Goal: Obtain resource: Download file/media

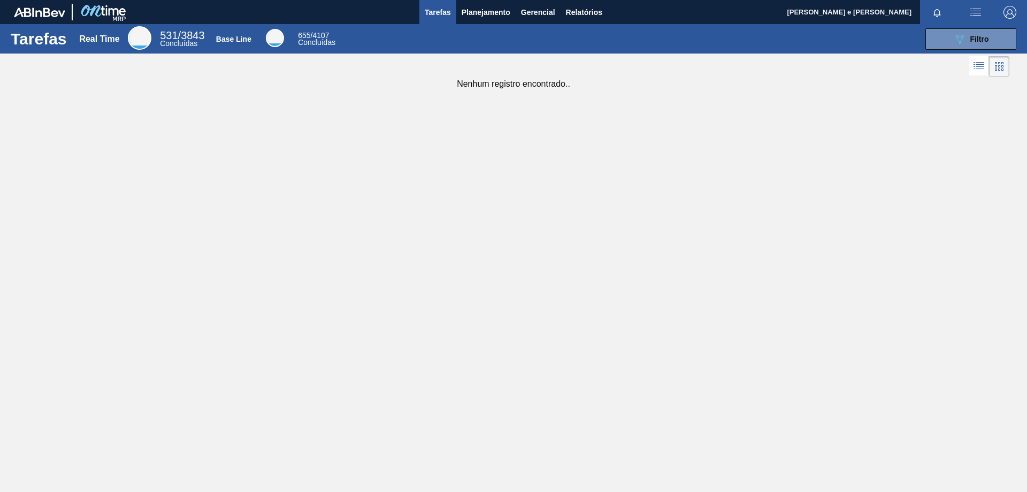
click at [574, 200] on div "Tarefas Real Time 531 / 3843 Concluídas Base Line 655 / 4107 Concluídas 089F7B8…" at bounding box center [513, 234] width 1027 height 420
click at [655, 172] on div "Tarefas Real Time 531 / 3843 Concluídas Base Line 655 / 4107 Concluídas 089F7B8…" at bounding box center [513, 234] width 1027 height 420
click at [468, 7] on span "Planejamento" at bounding box center [486, 12] width 49 height 13
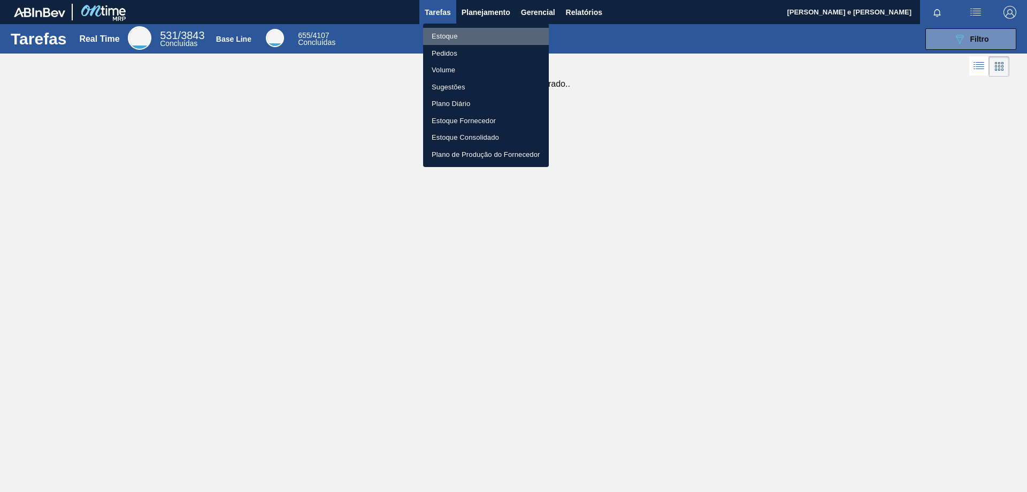
click at [437, 39] on li "Estoque" at bounding box center [486, 36] width 126 height 17
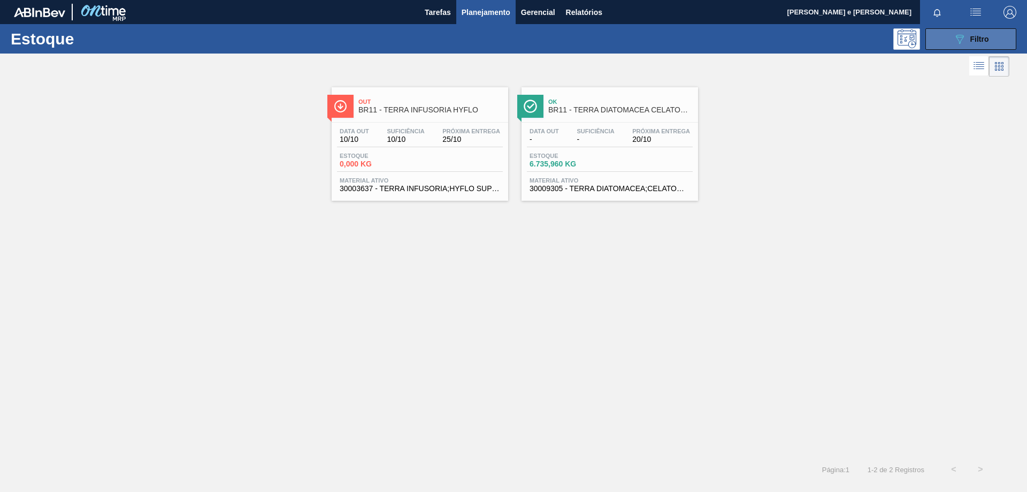
click at [957, 40] on icon "089F7B8B-B2A5-4AFE-B5C0-19BA573D28AC" at bounding box center [959, 39] width 13 height 13
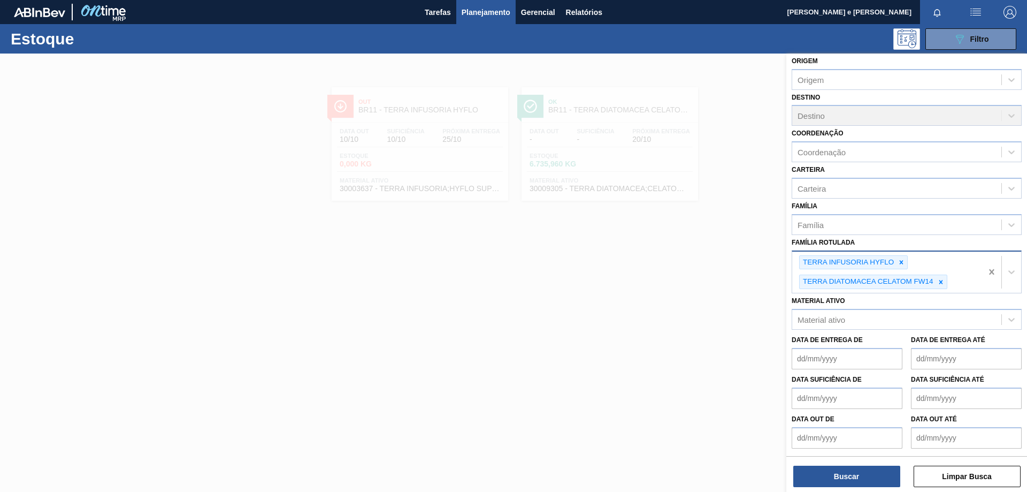
scroll to position [19, 0]
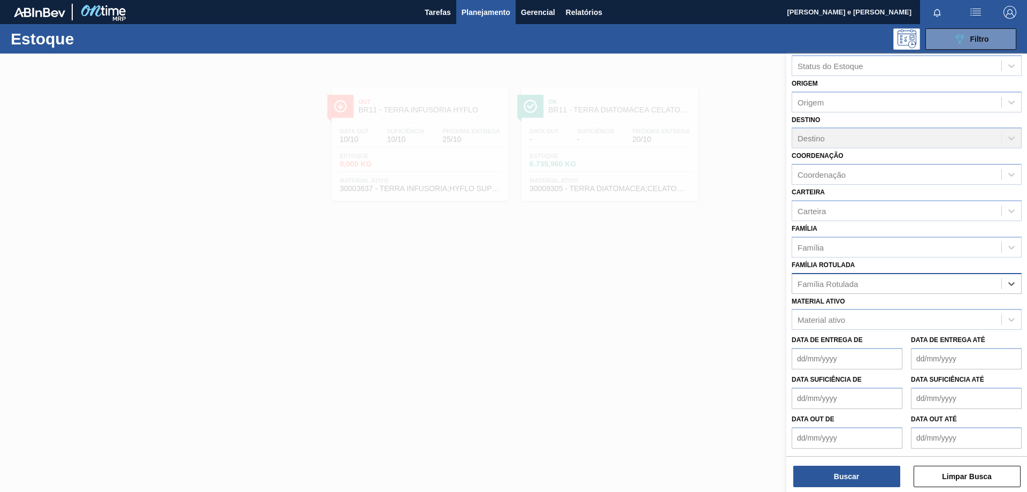
click at [816, 283] on div "Família Rotulada" at bounding box center [828, 283] width 60 height 9
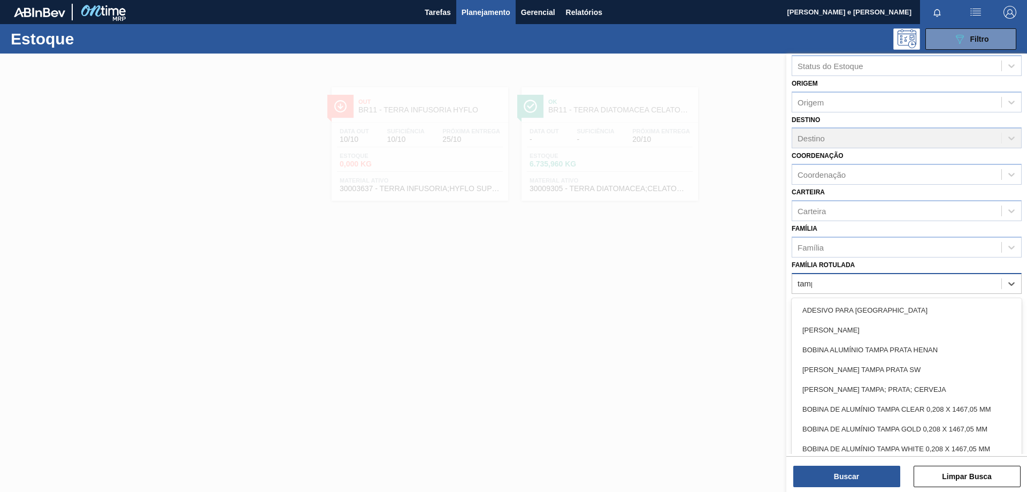
type Rotulada "[GEOGRAPHIC_DATA]"
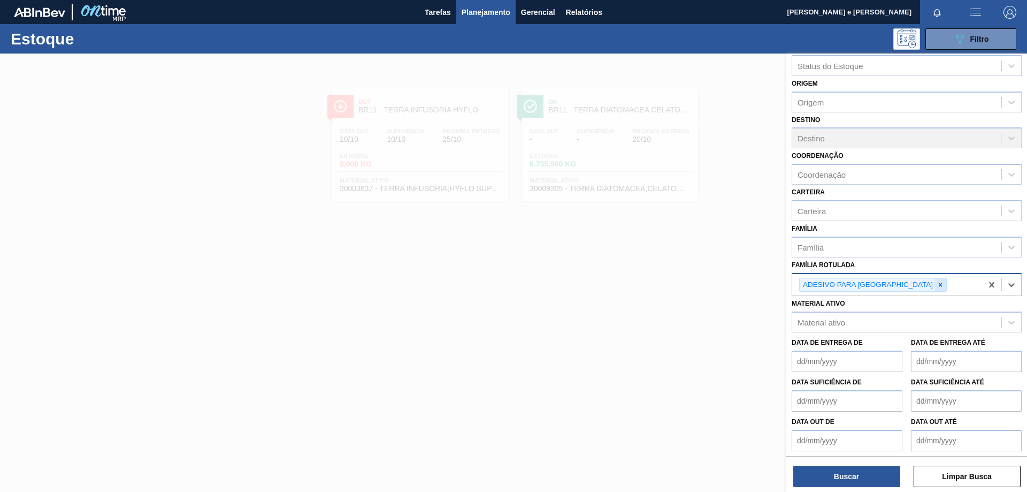
click at [937, 287] on icon at bounding box center [940, 284] width 7 height 7
click at [900, 286] on div "Família Rotulada" at bounding box center [896, 284] width 209 height 16
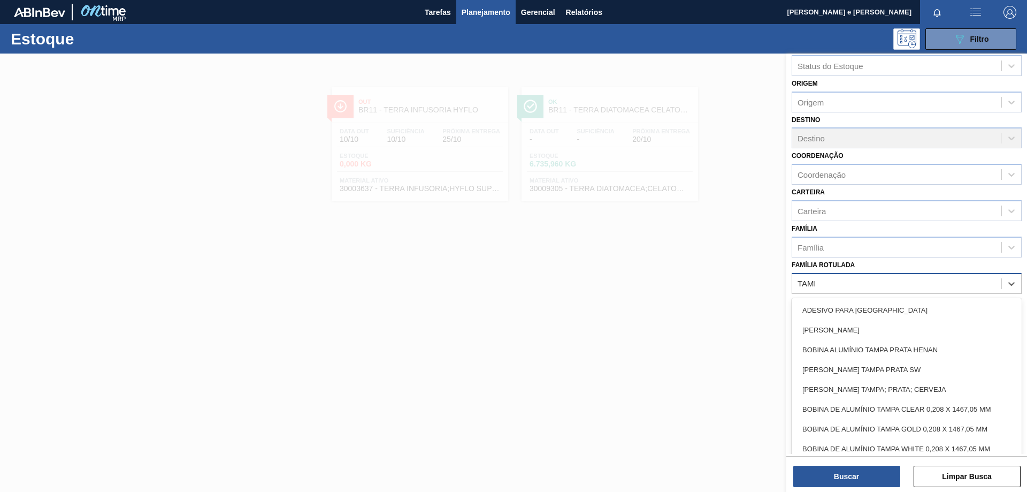
type Rotulada "[GEOGRAPHIC_DATA]"
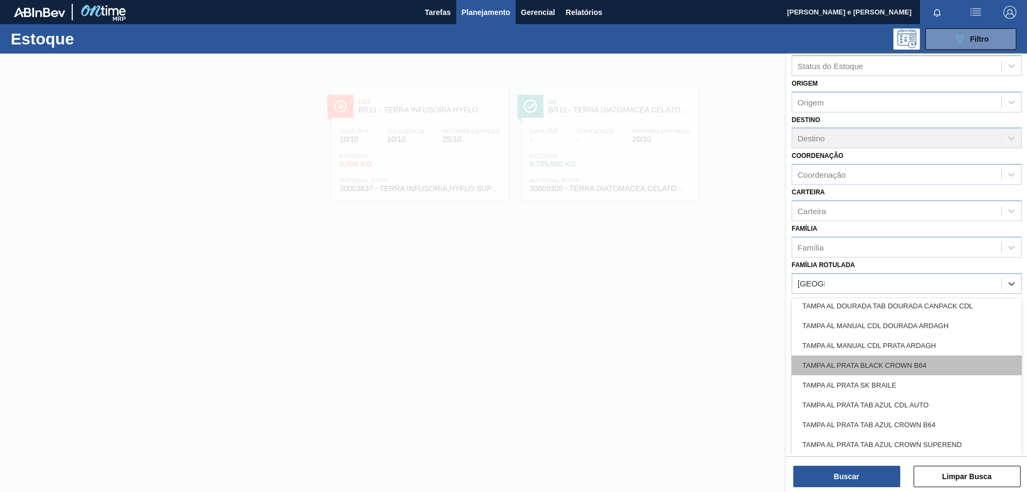
scroll to position [268, 0]
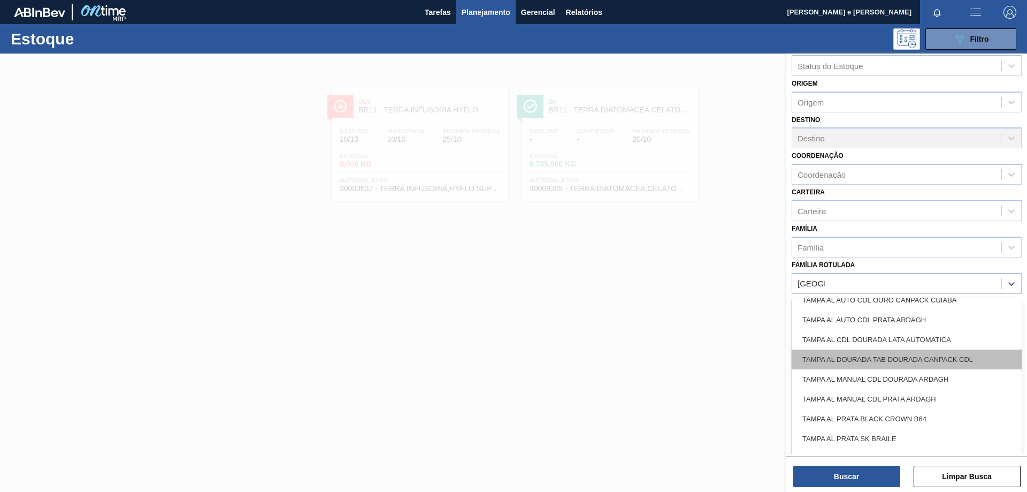
click at [871, 360] on div "TAMPA AL DOURADA TAB DOURADA CANPACK CDL" at bounding box center [907, 359] width 230 height 20
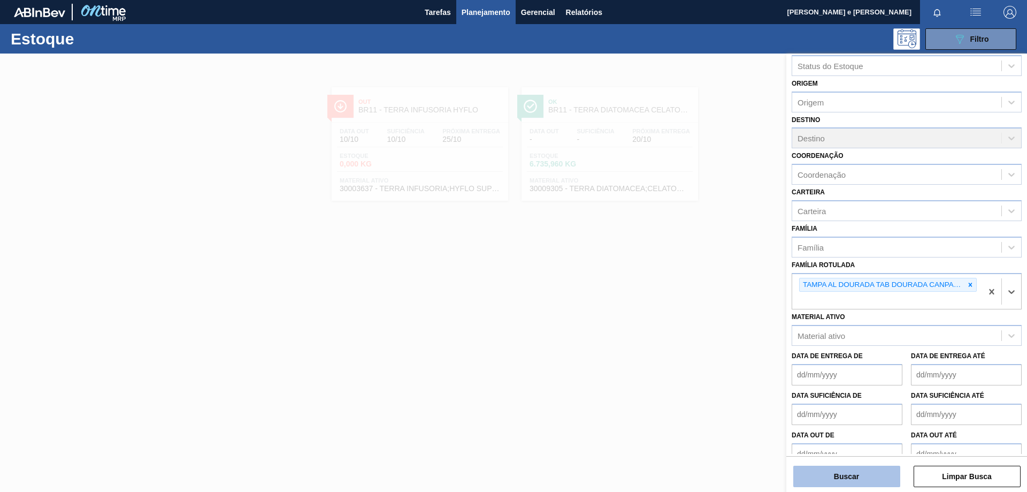
click at [837, 472] on button "Buscar" at bounding box center [846, 475] width 107 height 21
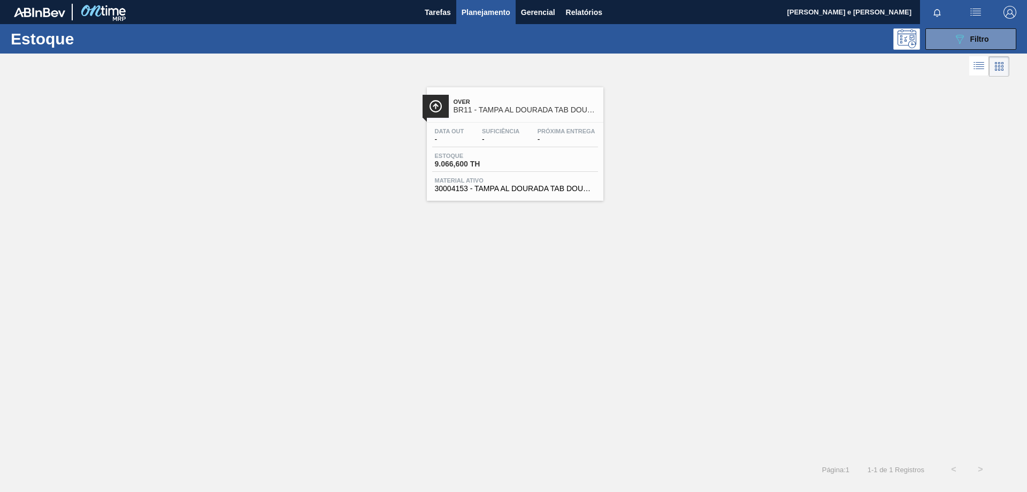
click at [796, 189] on div "Over BR11 - TAMPA AL DOURADA TAB DOURADA CANPACK CDL Data out - Suficiência - P…" at bounding box center [513, 139] width 1027 height 121
click at [514, 115] on div "Over BR11 - TAMPA AL DOURADA TAB DOURADA CANPACK CDL" at bounding box center [526, 106] width 144 height 24
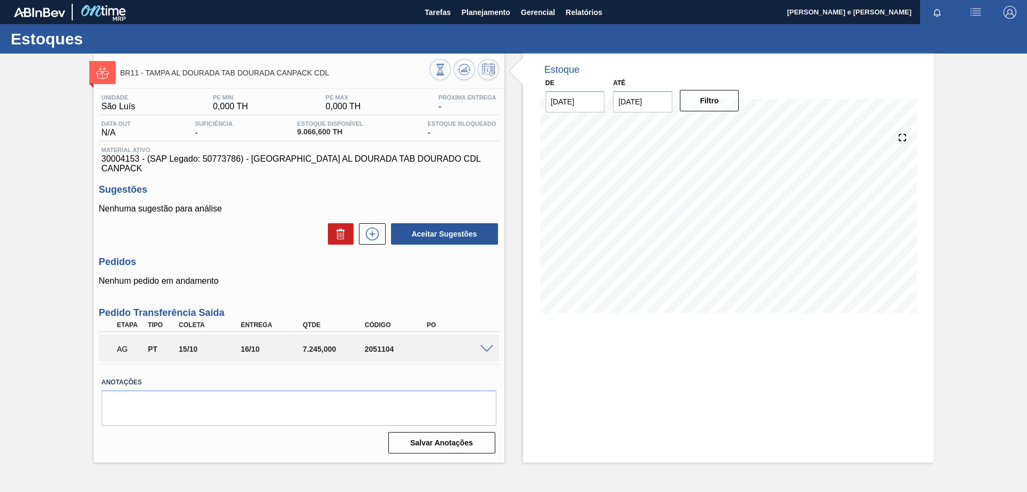
click at [770, 29] on div "Estoques" at bounding box center [513, 38] width 1027 height 29
click at [461, 13] on button "Planejamento" at bounding box center [485, 12] width 59 height 24
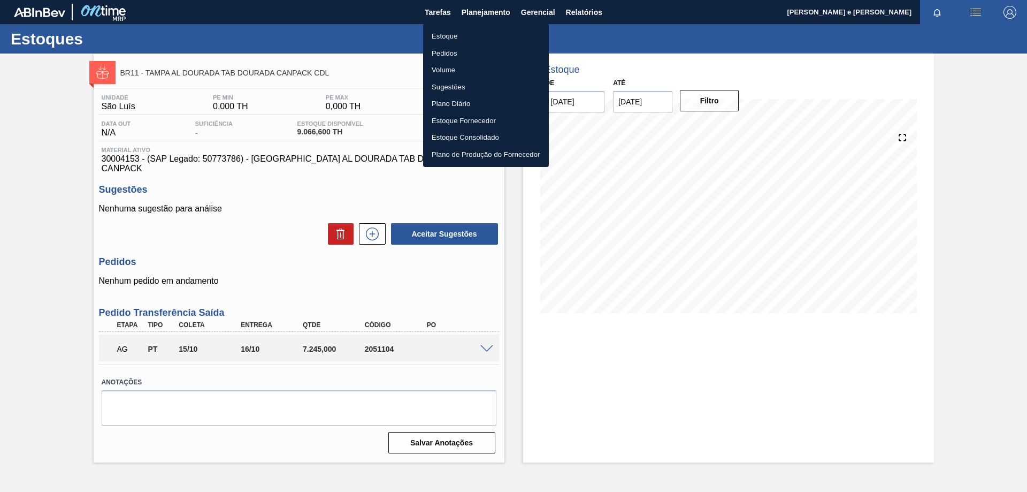
click at [321, 32] on div at bounding box center [513, 246] width 1027 height 492
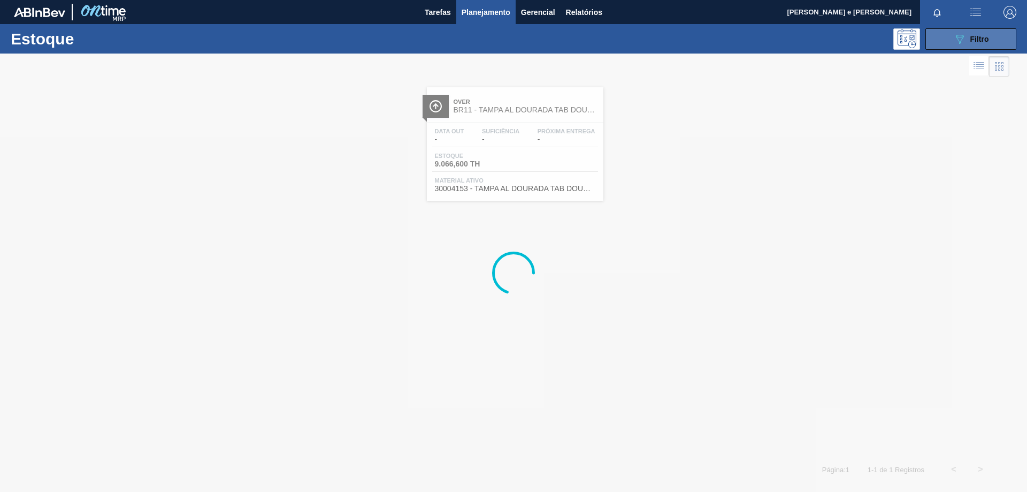
click at [984, 45] on div "089F7B8B-B2A5-4AFE-B5C0-19BA573D28AC Filtro" at bounding box center [971, 39] width 36 height 13
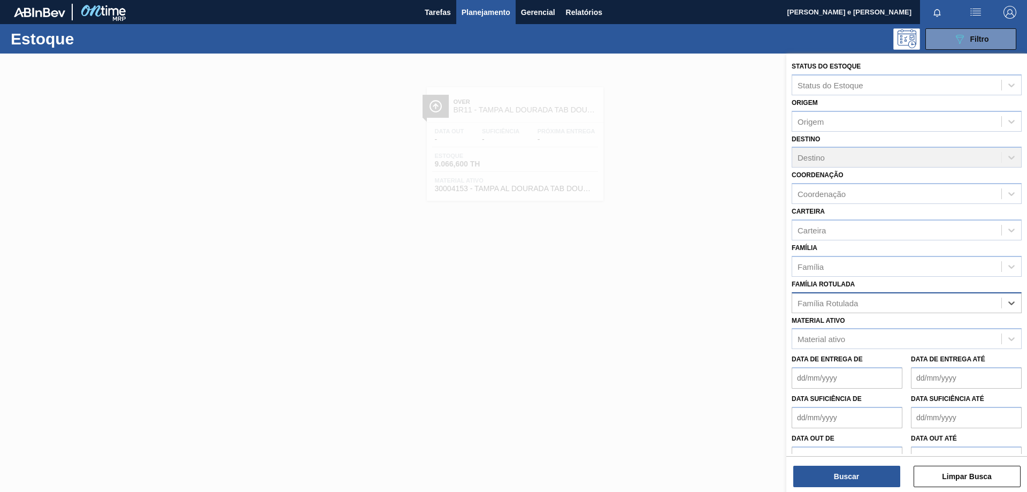
click at [865, 302] on div "Família Rotulada" at bounding box center [896, 303] width 209 height 16
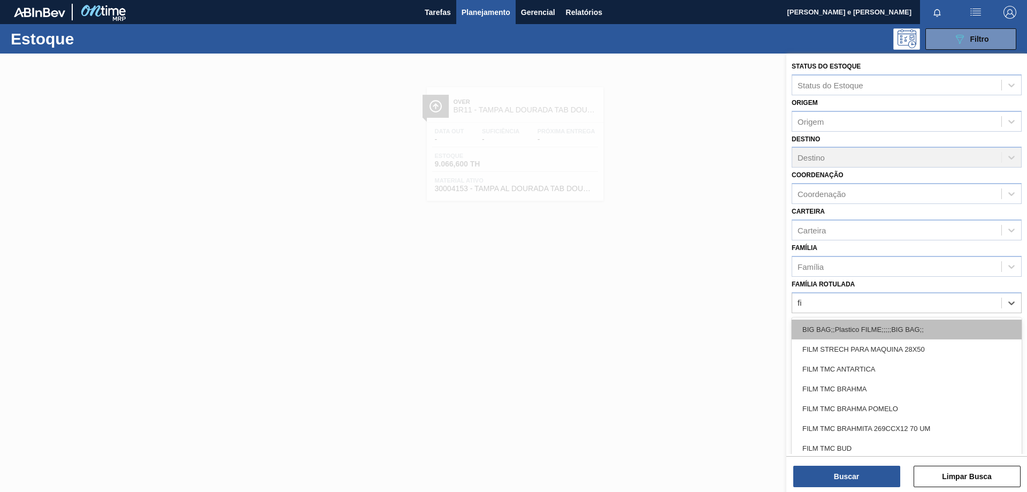
type Rotulada "f"
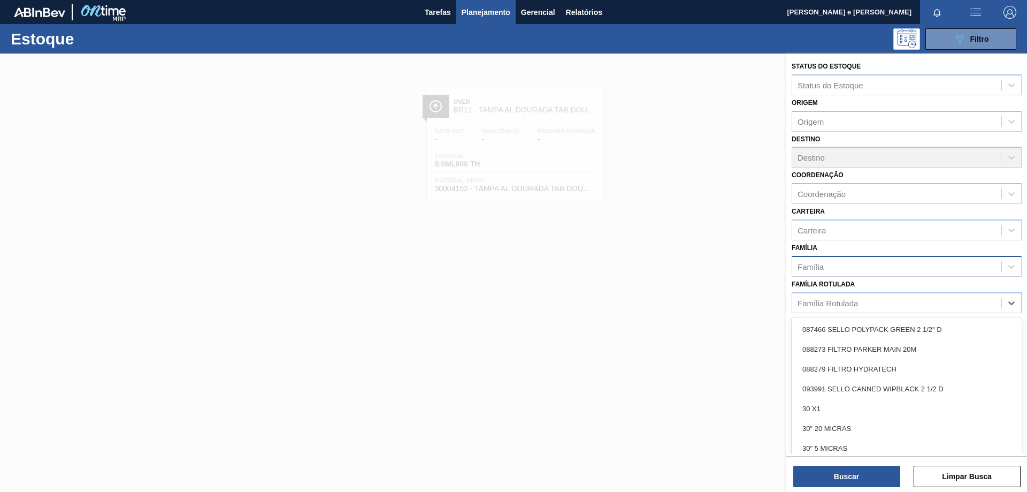
click at [853, 256] on div "Família" at bounding box center [907, 266] width 230 height 21
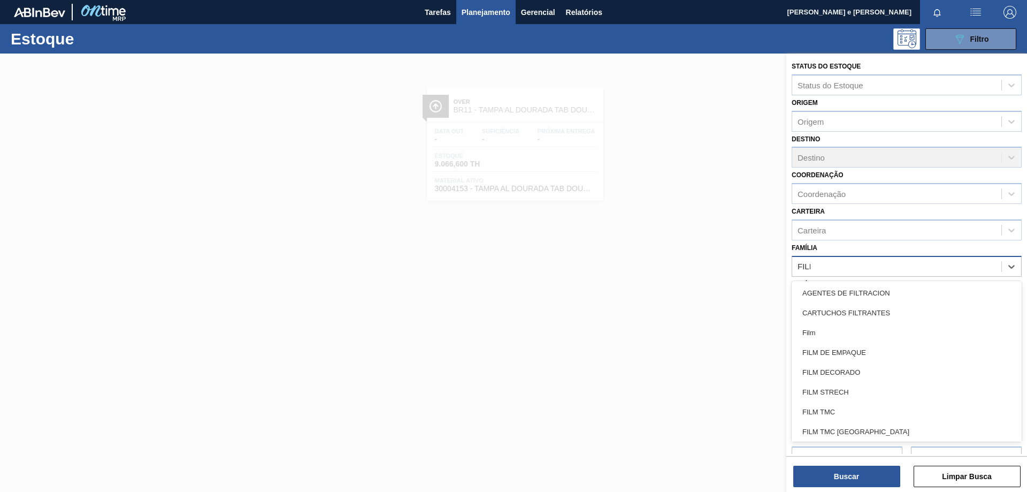
type input "FILME"
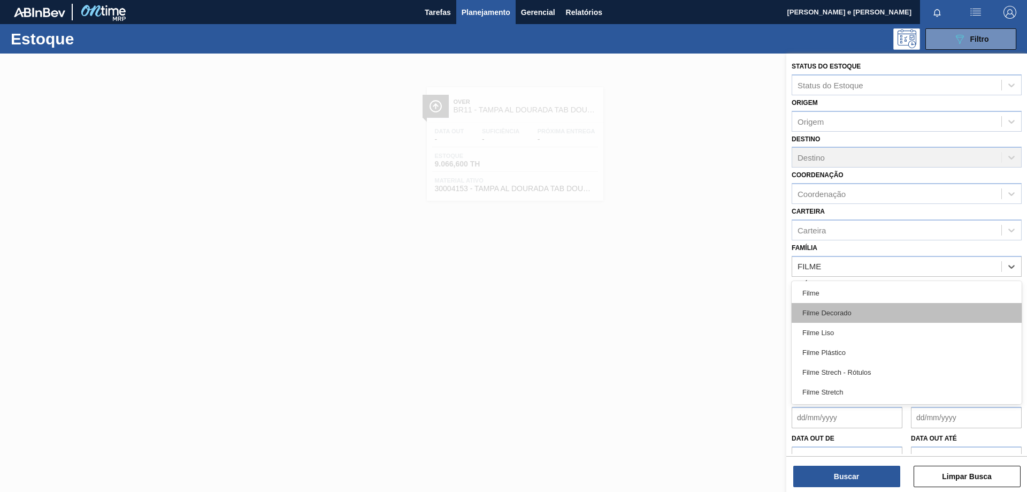
click at [847, 312] on div "Filme Decorado" at bounding box center [907, 313] width 230 height 20
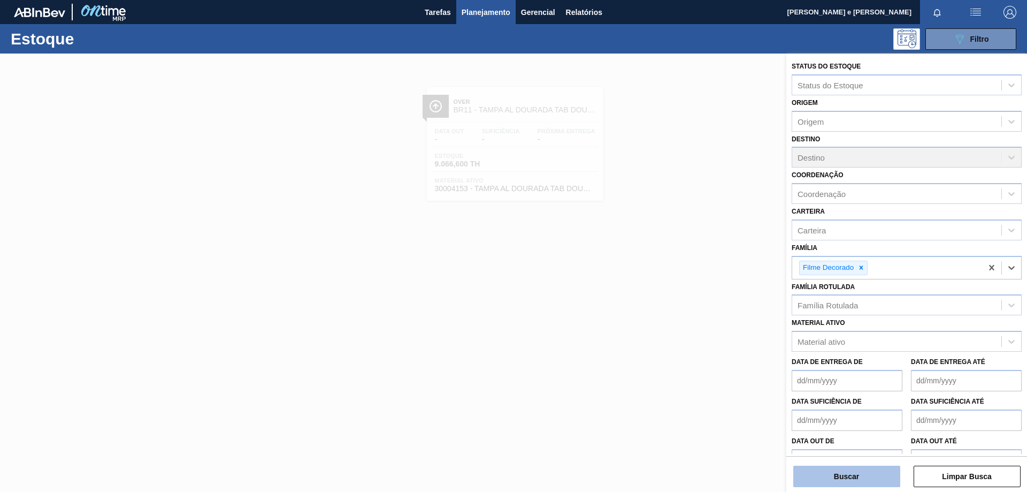
click at [841, 482] on button "Buscar" at bounding box center [846, 475] width 107 height 21
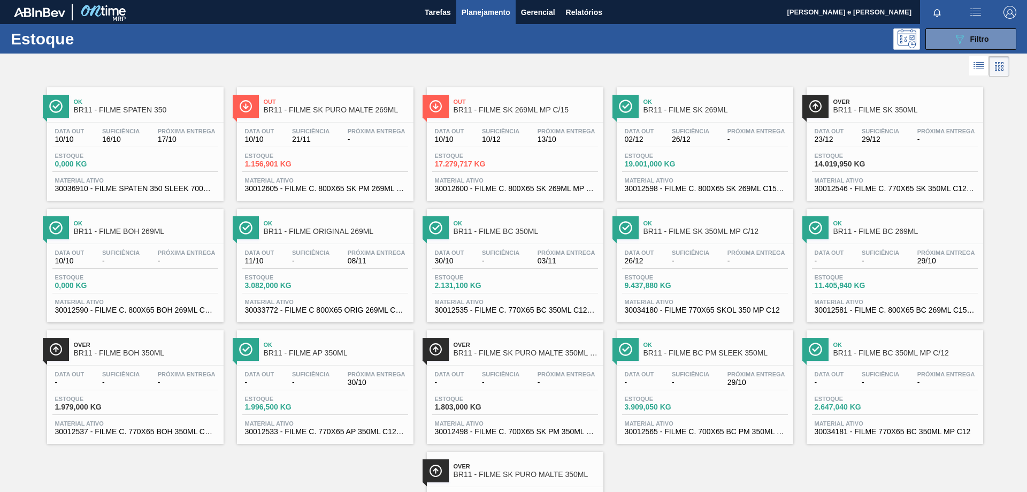
click at [533, 116] on div "Out BR11 - FILME SK 269ML MP C/15" at bounding box center [526, 106] width 144 height 24
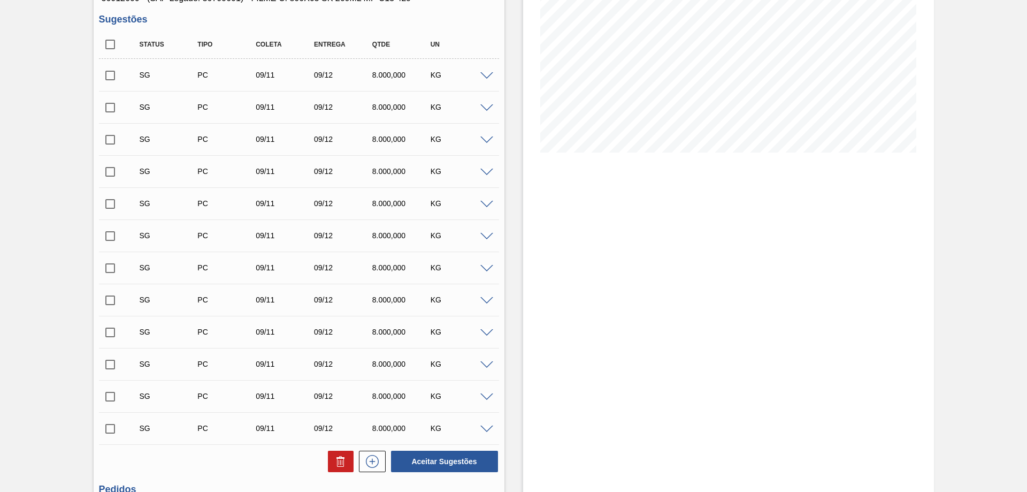
scroll to position [393, 0]
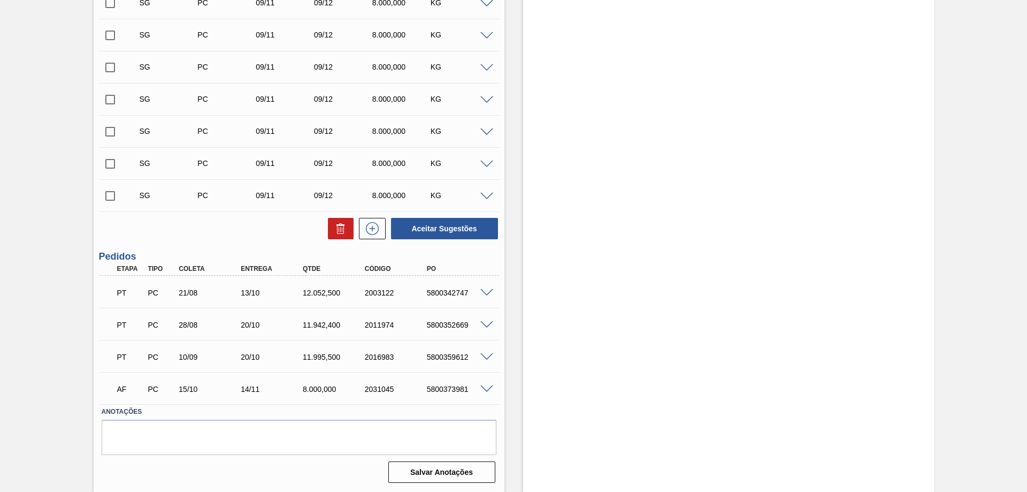
click at [769, 355] on div "Estoque De [DATE] Até [DATE] Filtro 13/10 Projeção de Estoque 22,489.073 [DOMAI…" at bounding box center [728, 75] width 411 height 831
click at [751, 317] on div "Estoque De [DATE] Até [DATE] Filtro 13/10 Projeção de Estoque 22,489.073 [DOMAI…" at bounding box center [728, 75] width 411 height 831
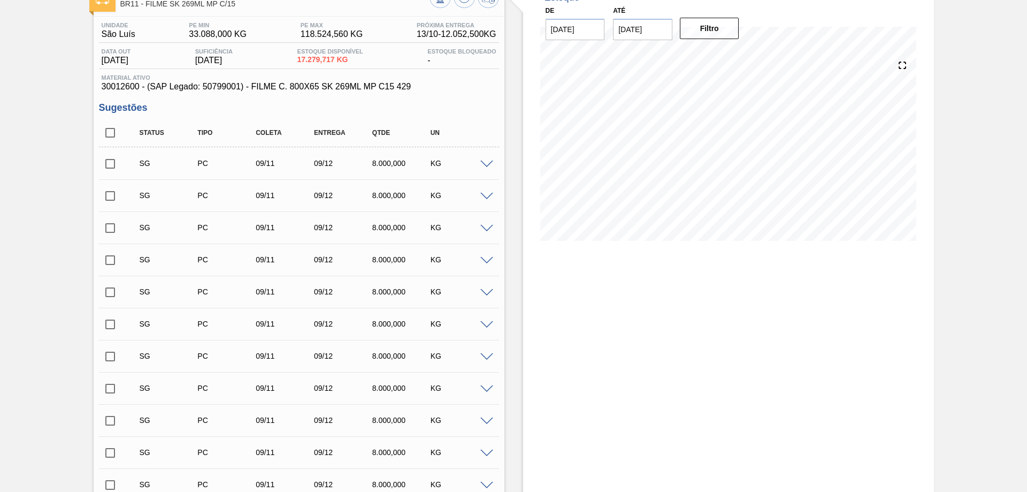
scroll to position [0, 0]
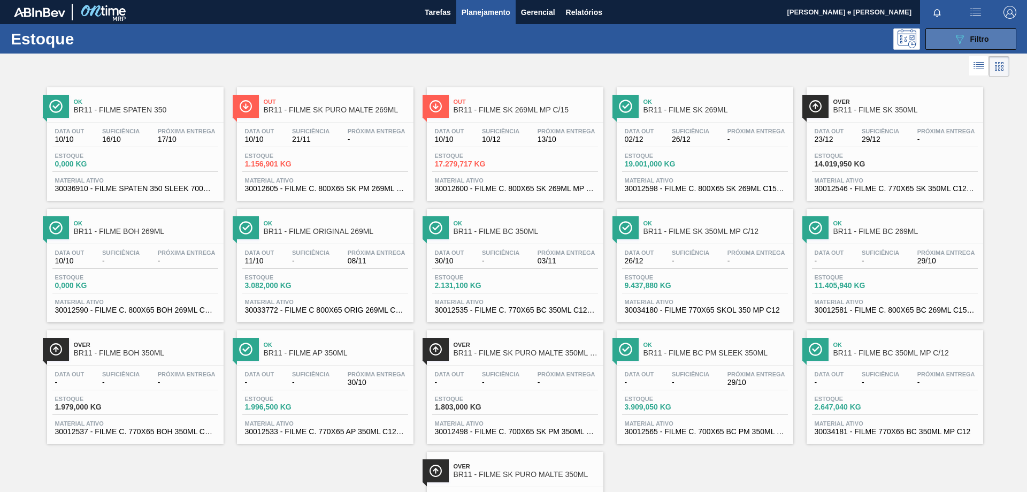
click at [973, 40] on span "Filtro" at bounding box center [980, 39] width 19 height 9
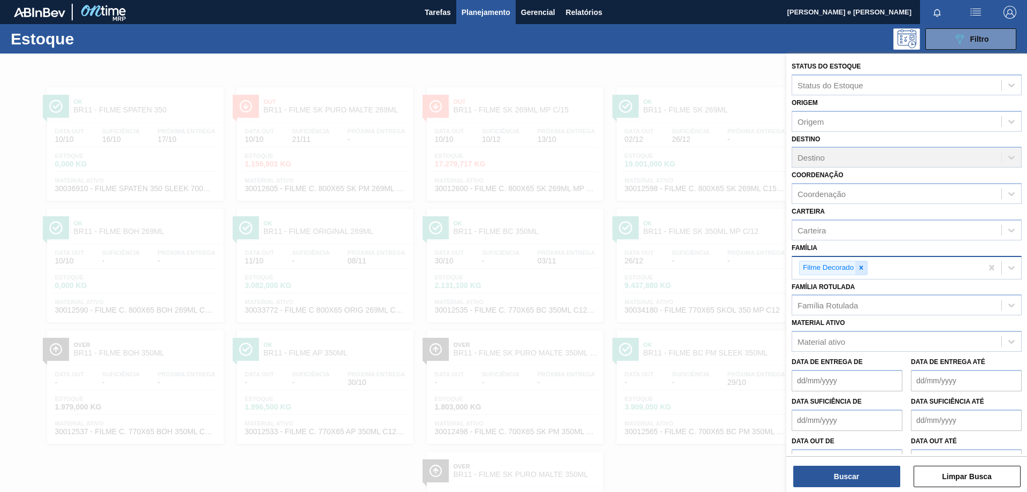
click at [860, 268] on icon at bounding box center [861, 267] width 7 height 7
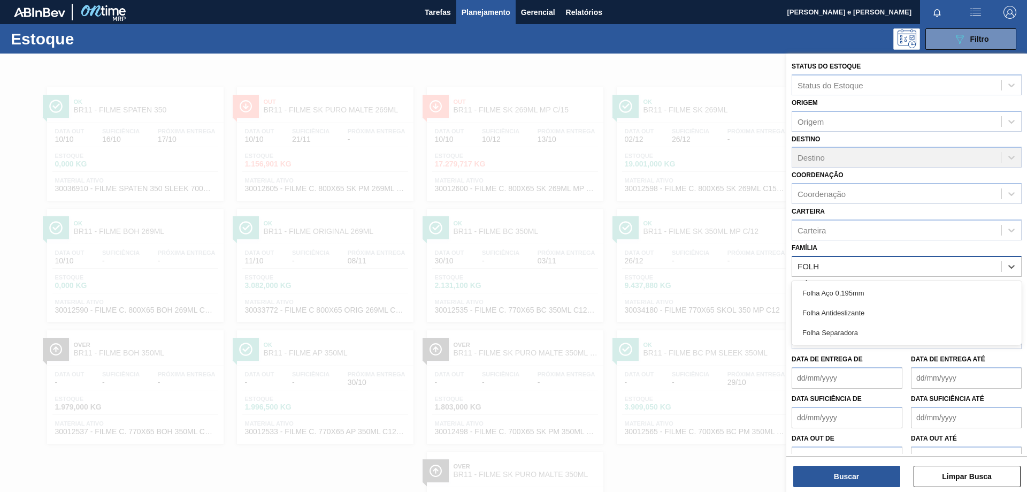
type input "FOLHA"
click at [828, 337] on div "Folha Separadora" at bounding box center [907, 333] width 230 height 20
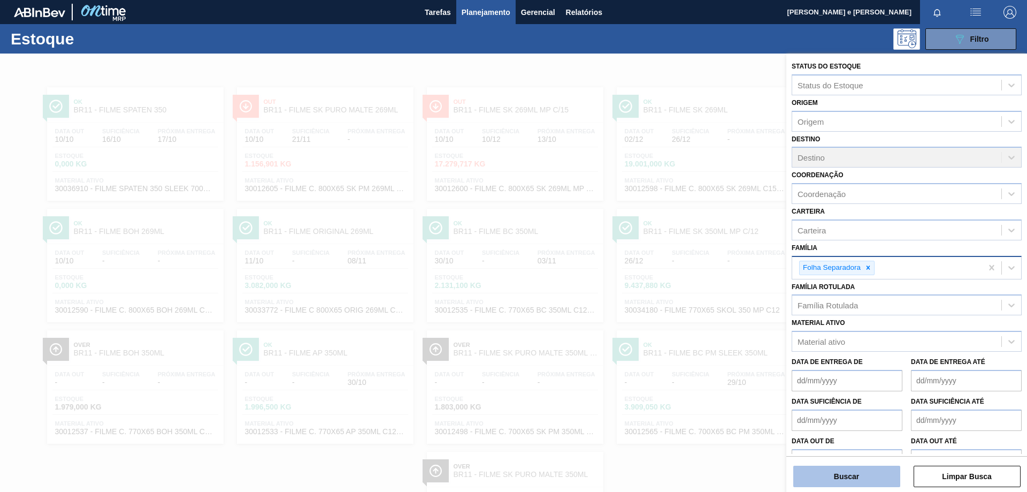
click at [850, 474] on button "Buscar" at bounding box center [846, 475] width 107 height 21
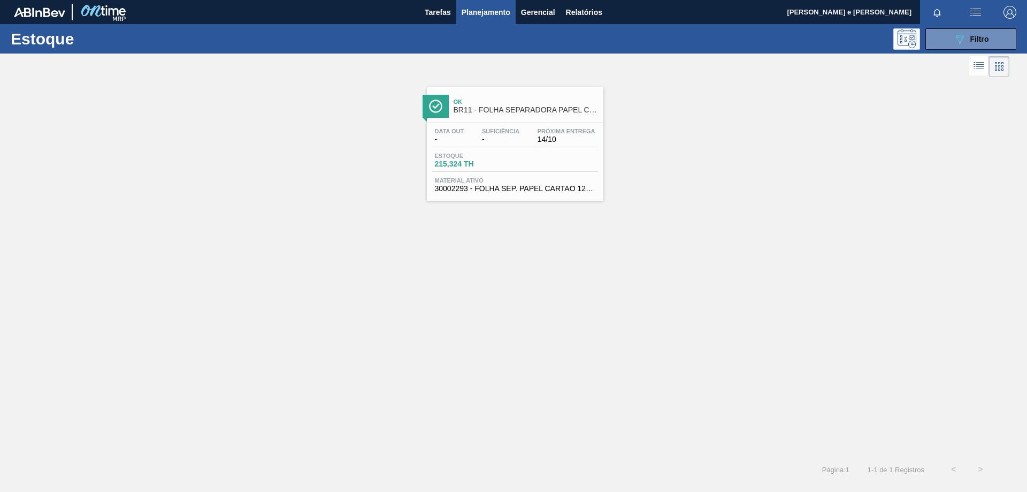
click at [711, 149] on div "Ok BR11 - FOLHA SEPARADORA PAPEL CARTÃO Data out - Suficiência - Próxima Entreg…" at bounding box center [513, 139] width 1027 height 121
click at [495, 111] on span "BR11 - FOLHA SEPARADORA PAPEL CARTÃO" at bounding box center [526, 110] width 144 height 8
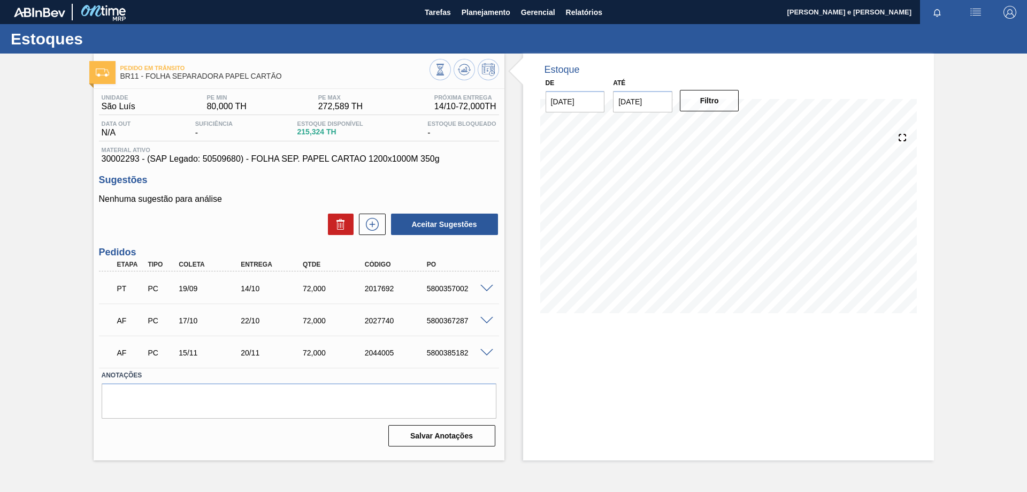
click at [284, 195] on p "Nenhuma sugestão para análise" at bounding box center [299, 199] width 400 height 10
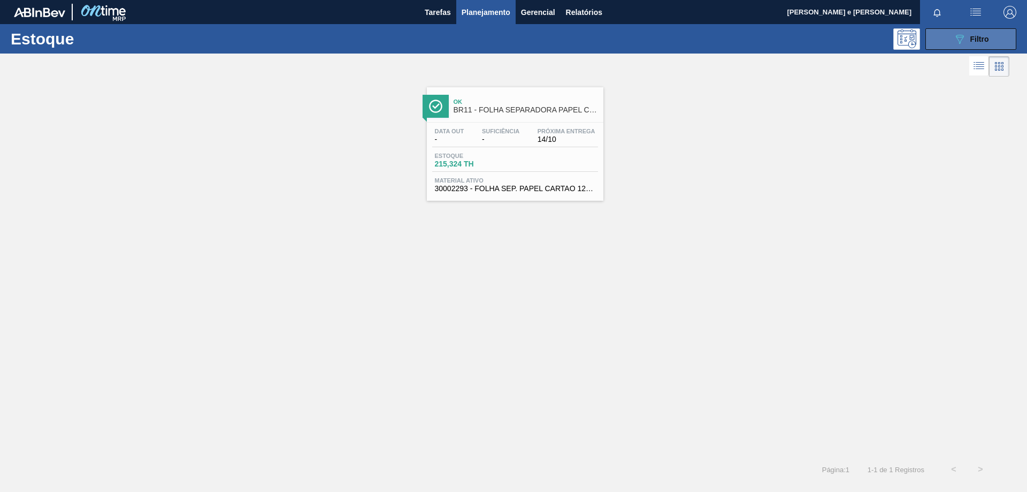
click at [980, 35] on span "Filtro" at bounding box center [980, 39] width 19 height 9
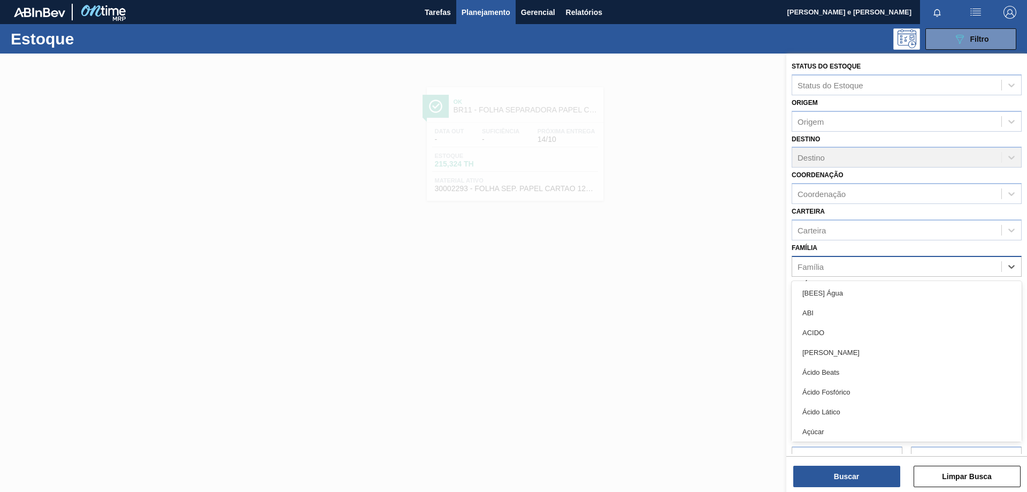
click at [805, 268] on div "Família" at bounding box center [811, 266] width 26 height 9
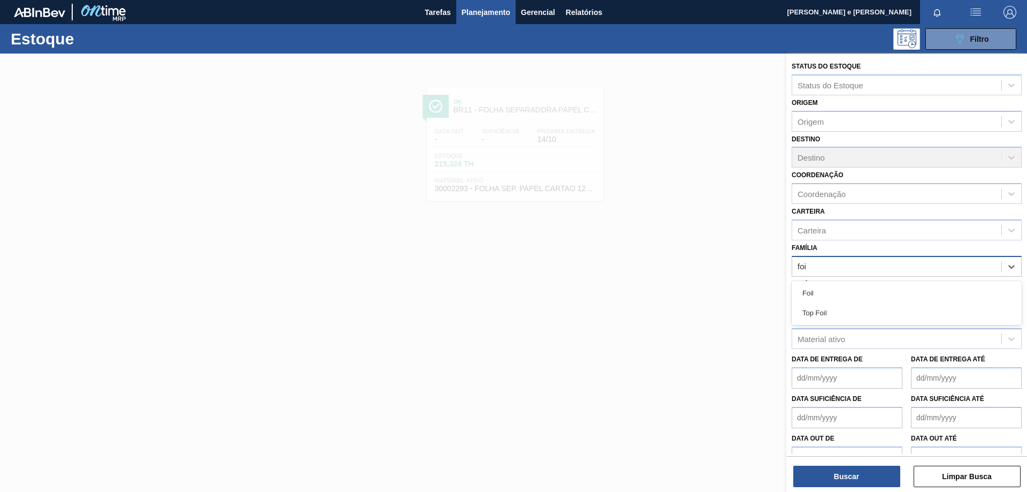
type input "foil"
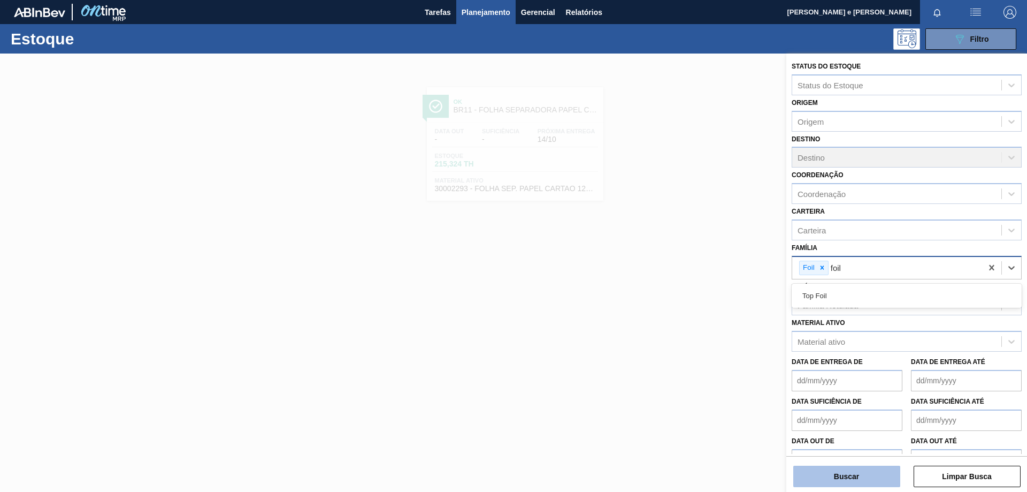
type input "foil"
click at [842, 477] on button "Buscar" at bounding box center [846, 475] width 107 height 21
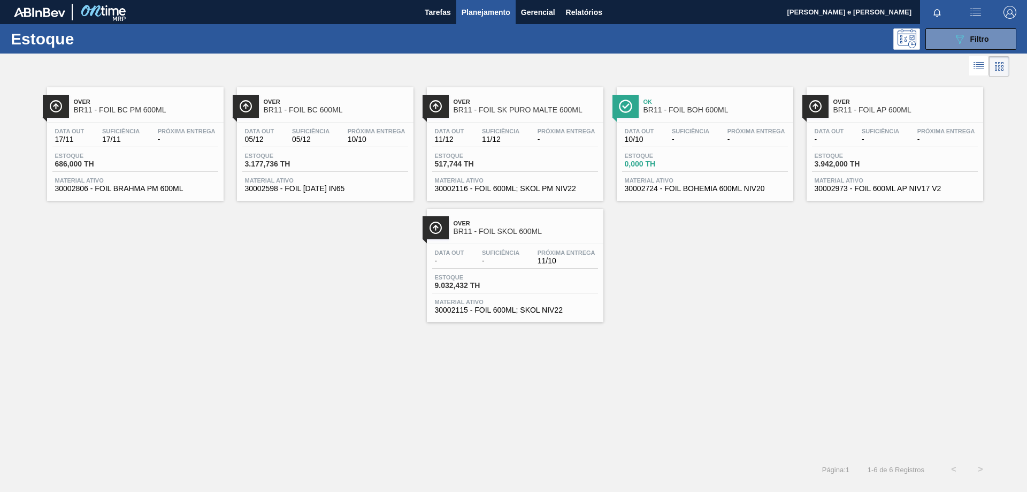
click at [898, 322] on div "Over BR11 - FOIL BC PM 600ML Data out 17/11 Suficiência 17/11 Próxima Entrega -…" at bounding box center [513, 267] width 1027 height 377
click at [328, 125] on div "Data out 05/12 Suficiência 05/12 Próxima Entrega 10/10 Estoque 3.177,736 TH Mat…" at bounding box center [325, 159] width 177 height 73
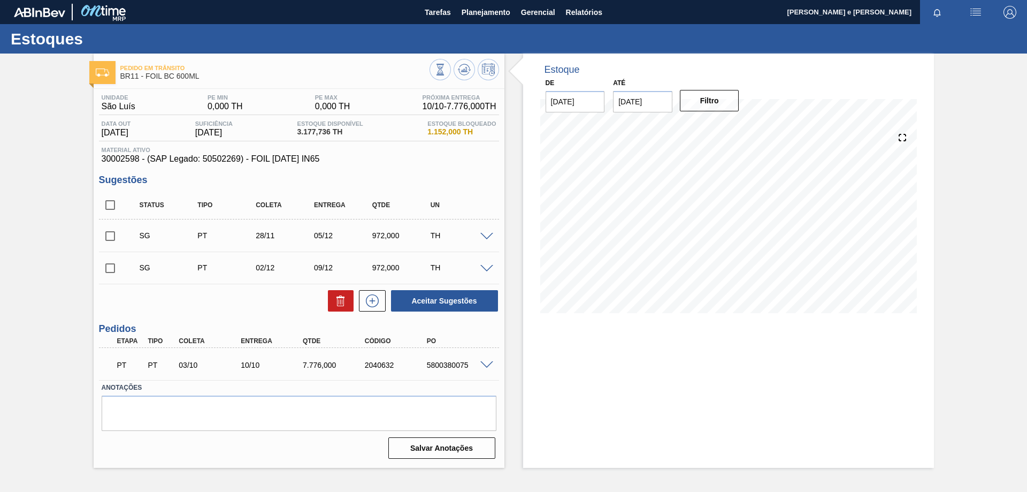
click at [553, 329] on div at bounding box center [728, 222] width 377 height 214
click at [467, 153] on div "Material ativo 30002598 - (SAP Legado: 50502269) - FOIL [DATE] IN65" at bounding box center [299, 155] width 400 height 17
click at [401, 166] on div "Unidade São [PERSON_NAME] PE MIN 0,000 TH PE MAX 0,000 TH Próxima Entrega 10/10…" at bounding box center [299, 275] width 411 height 373
click at [465, 144] on div "Unidade São [PERSON_NAME] PE MIN 0,000 TH PE MAX 0,000 TH Próxima Entrega 10/10…" at bounding box center [299, 129] width 400 height 70
click at [564, 418] on div "Estoque De [DATE] Até [DATE] Filtro" at bounding box center [728, 261] width 411 height 414
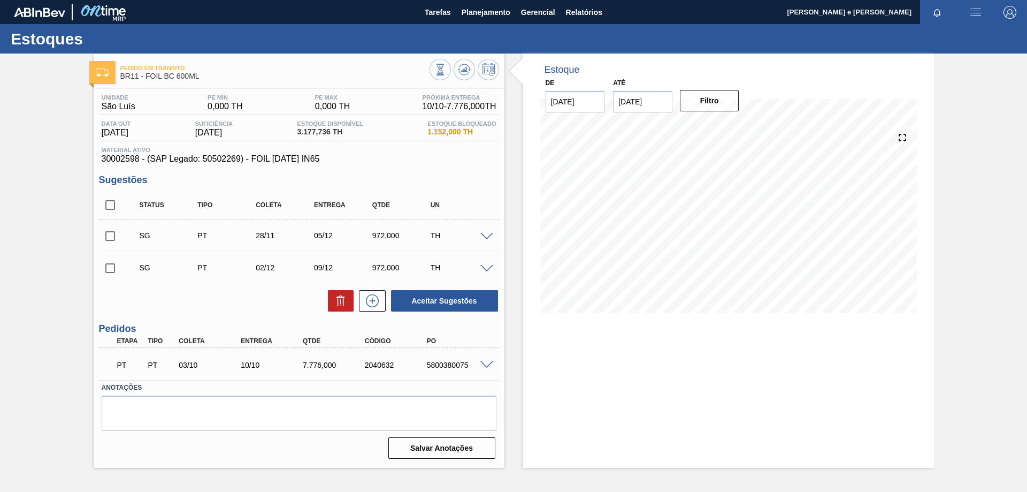
click at [399, 165] on div "Unidade São [PERSON_NAME] PE MIN 0,000 TH PE MAX 0,000 TH Próxima Entrega 10/10…" at bounding box center [299, 275] width 411 height 373
click at [566, 337] on div "Estoque De [DATE] Até [DATE] Filtro 10/10 Projeção de Estoque 10,620.4 [DOMAIN_…" at bounding box center [728, 261] width 411 height 414
click at [662, 399] on div "Estoque De [DATE] Até [DATE] Filtro 10/10 Projeção de Estoque 10,620.4 [DOMAIN_…" at bounding box center [728, 261] width 411 height 414
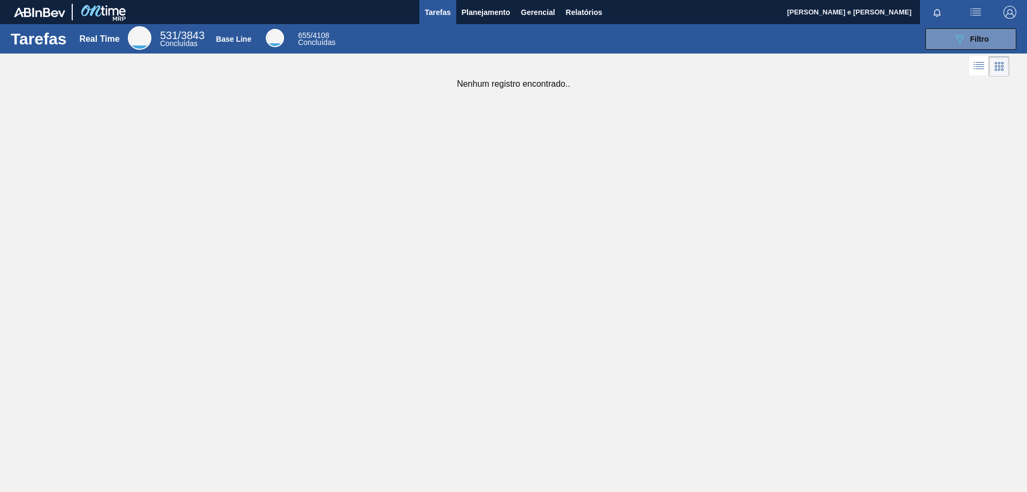
click at [643, 61] on div at bounding box center [513, 67] width 1027 height 26
click at [578, 11] on span "Relatórios" at bounding box center [584, 12] width 36 height 13
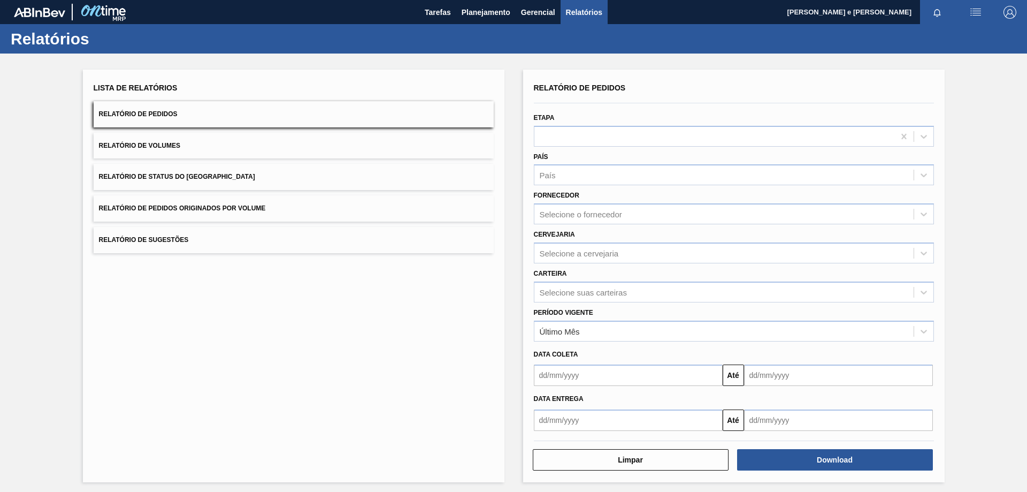
click at [179, 110] on button "Relatório de Pedidos" at bounding box center [294, 114] width 400 height 26
click at [592, 174] on div "País" at bounding box center [723, 175] width 379 height 16
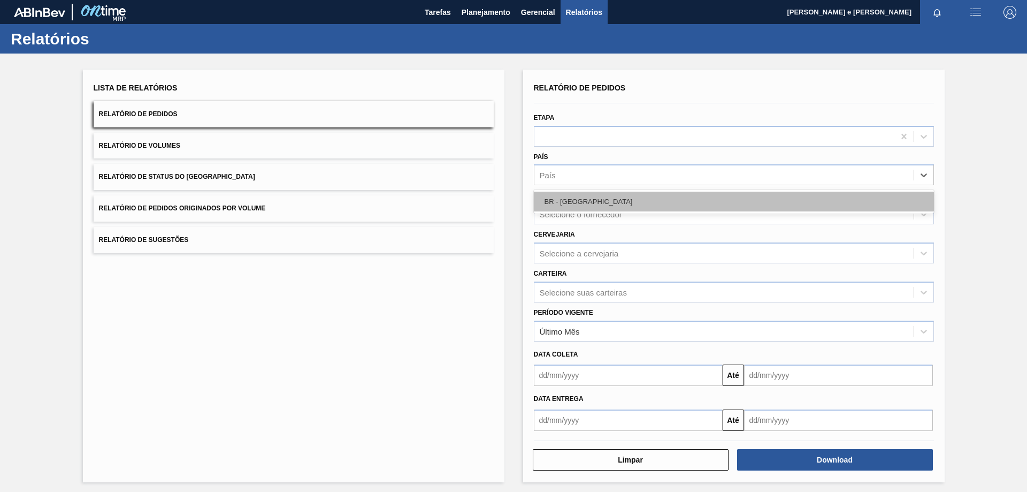
click at [565, 196] on div "BR - Brasil" at bounding box center [734, 202] width 400 height 20
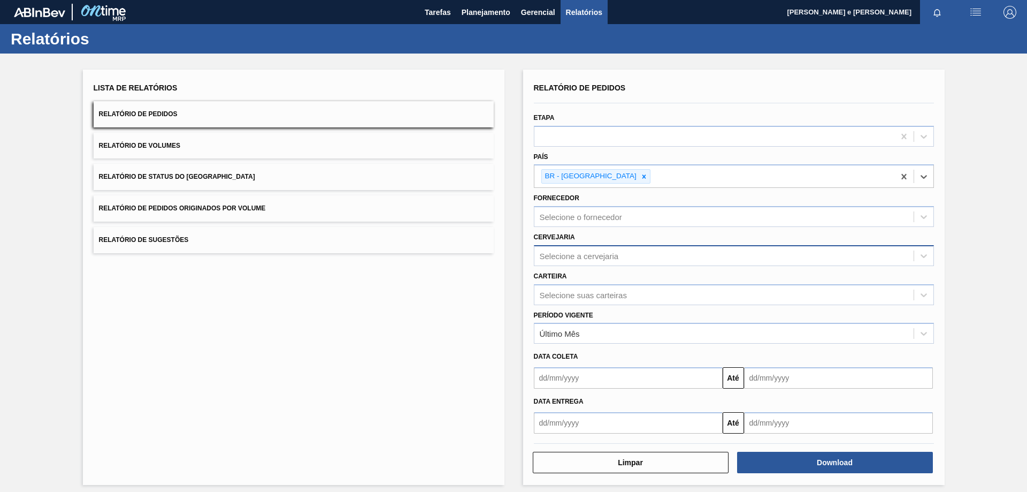
scroll to position [6, 0]
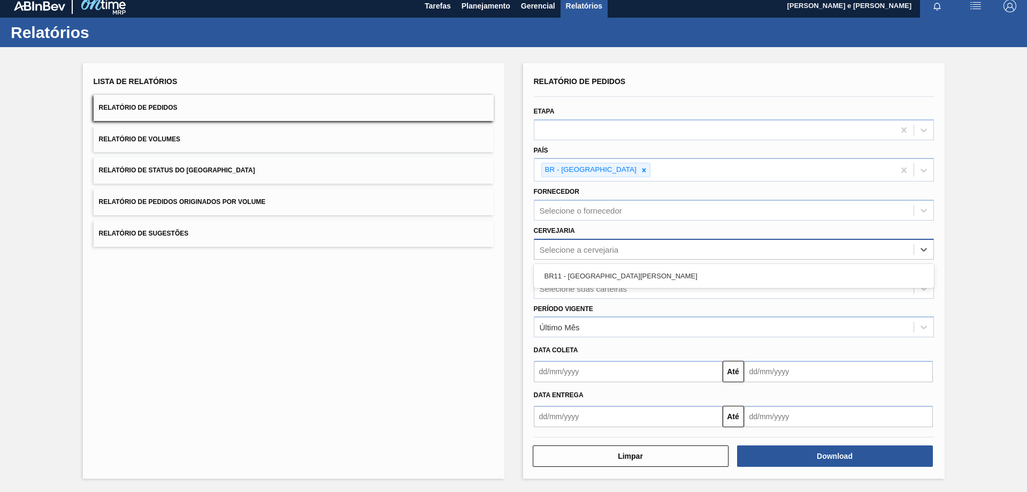
click at [582, 251] on div "Selecione a cervejaria" at bounding box center [579, 249] width 79 height 9
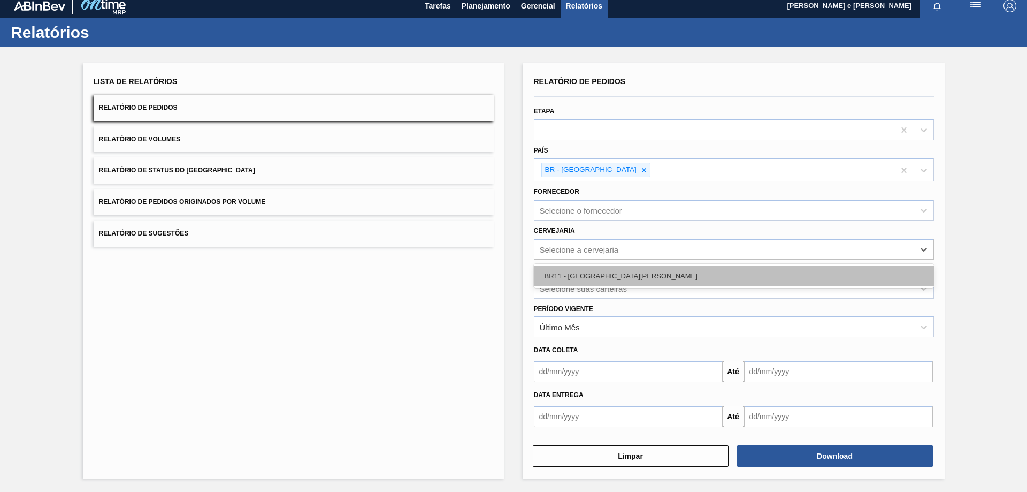
click at [574, 270] on div "BR11 - São Luís" at bounding box center [734, 276] width 400 height 20
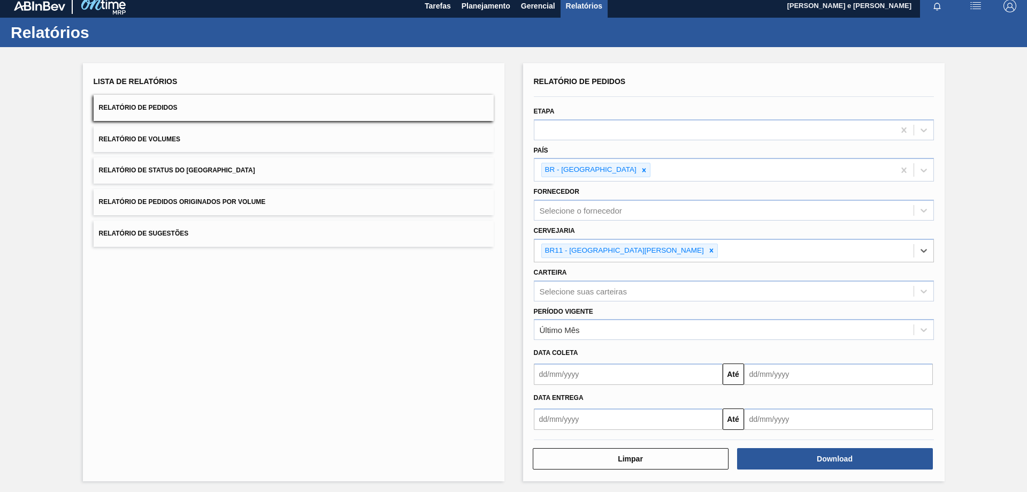
scroll to position [9, 0]
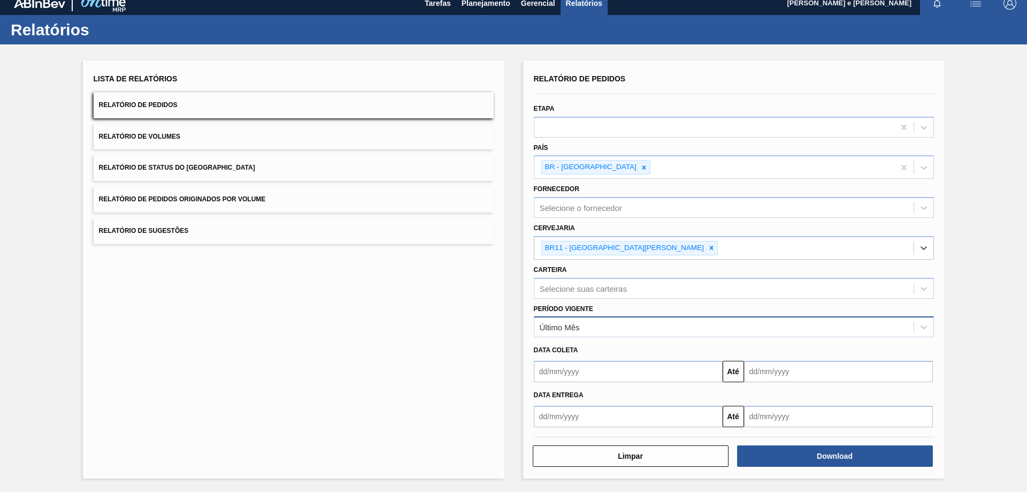
click at [547, 324] on div "Último Mês" at bounding box center [560, 327] width 40 height 9
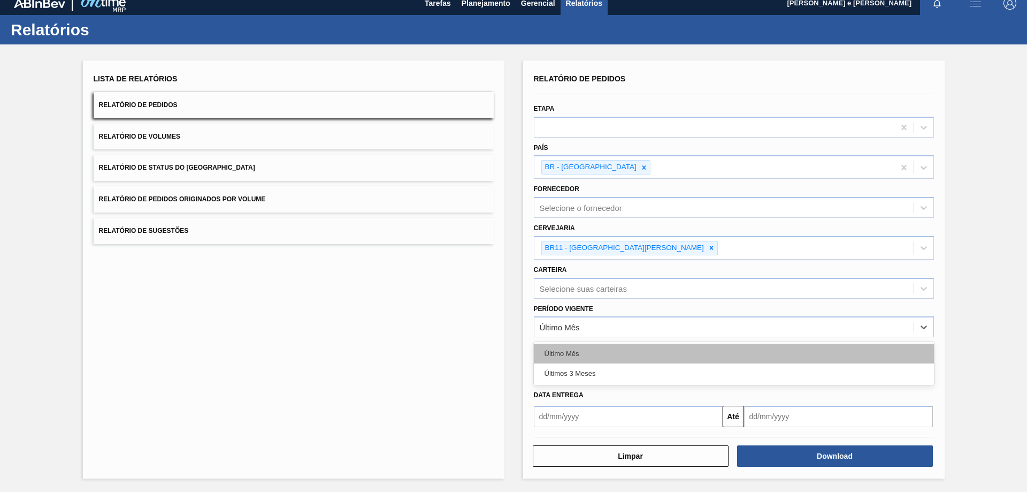
click at [550, 358] on div "Último Mês" at bounding box center [734, 353] width 400 height 20
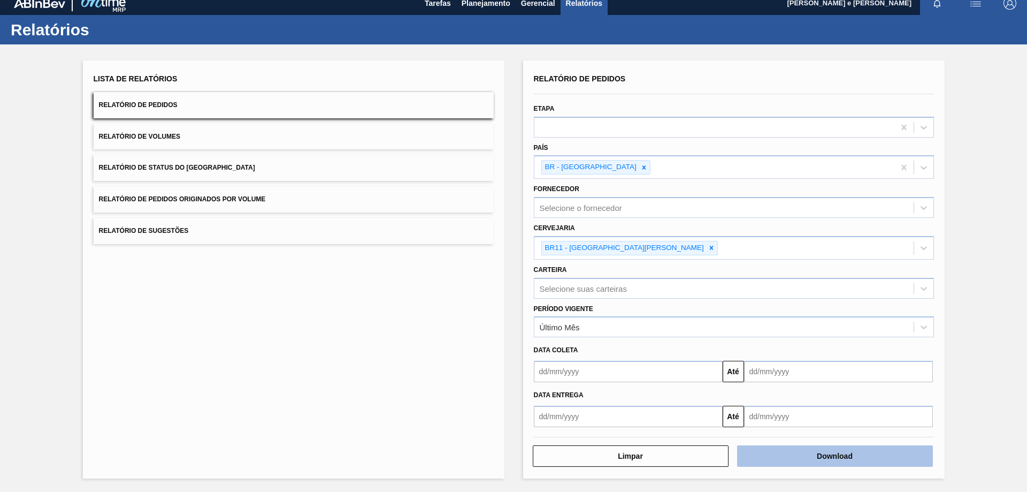
click at [833, 452] on button "Download" at bounding box center [835, 455] width 196 height 21
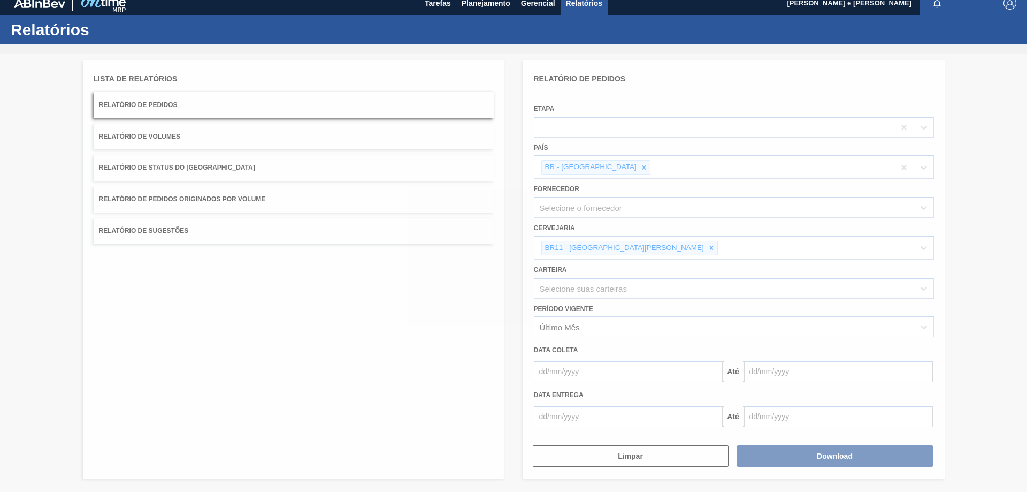
click at [989, 106] on div at bounding box center [513, 273] width 1027 height 438
